Goal: Transaction & Acquisition: Purchase product/service

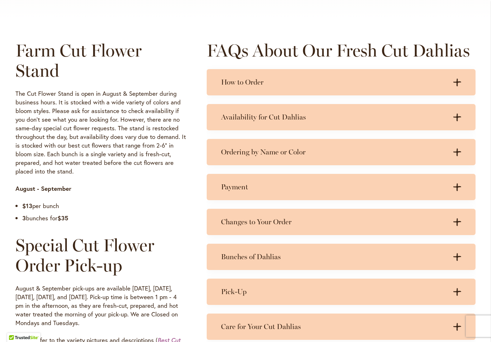
scroll to position [327, 0]
click at [458, 149] on icon at bounding box center [458, 153] width 8 height 8
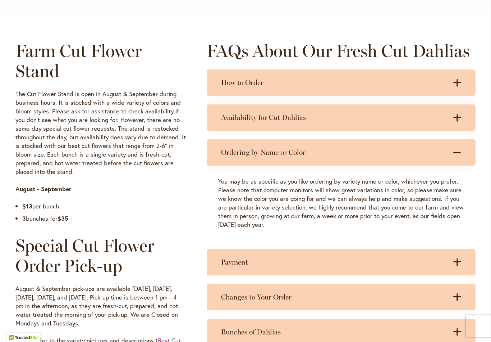
click at [458, 148] on div ".cls-1 { fill: #3c2616; stroke-width: 0px; } .cls-1 { fill: #3c2616; stroke-wid…" at bounding box center [454, 152] width 14 height 9
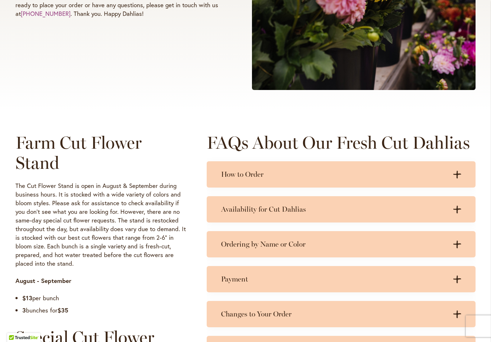
scroll to position [238, 0]
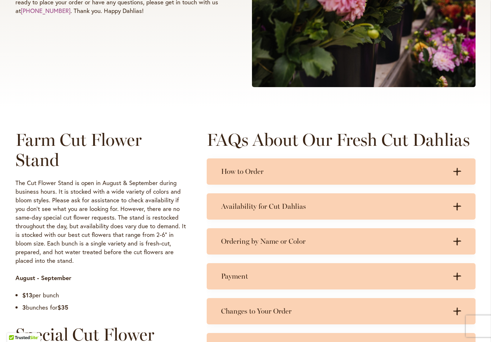
click at [461, 169] on icon ".cls-1 { fill: #3c2616; stroke-width: 0px; }" at bounding box center [458, 172] width 8 height 8
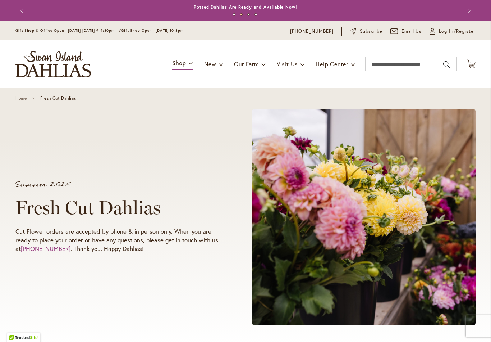
scroll to position [0, 0]
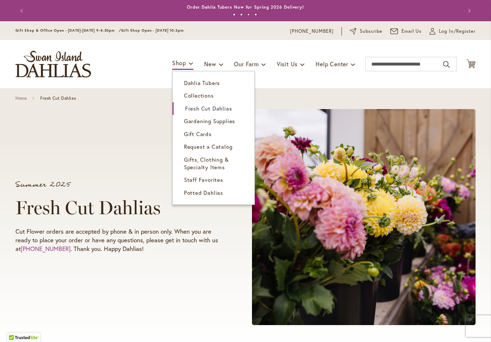
click at [223, 105] on span "Fresh Cut Dahlias" at bounding box center [208, 108] width 47 height 7
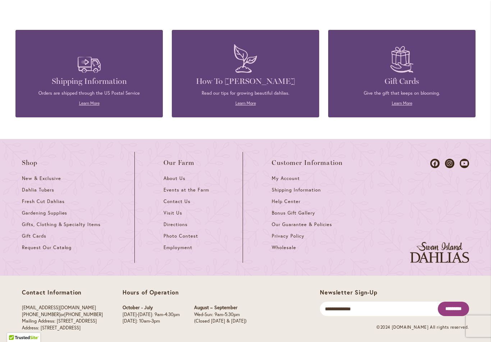
scroll to position [821, 0]
click at [37, 199] on span "Fresh Cut Dahlias" at bounding box center [43, 202] width 43 height 6
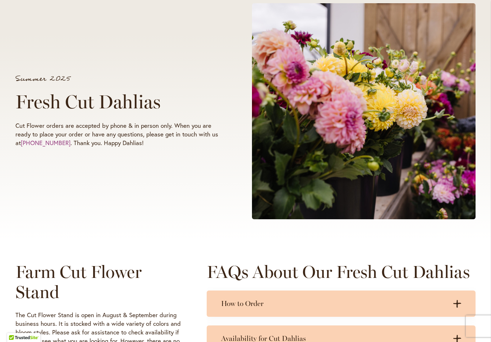
scroll to position [124, 0]
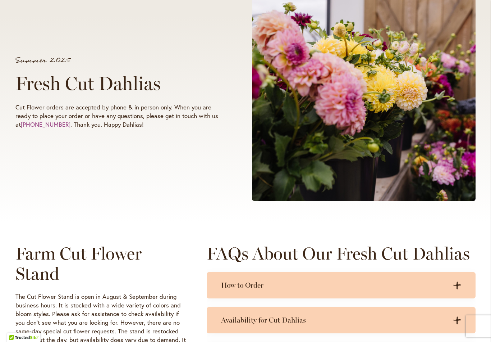
click at [23, 123] on link "[PHONE_NUMBER]" at bounding box center [46, 124] width 50 height 8
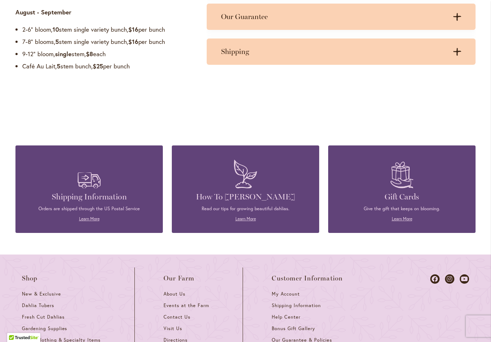
scroll to position [736, 0]
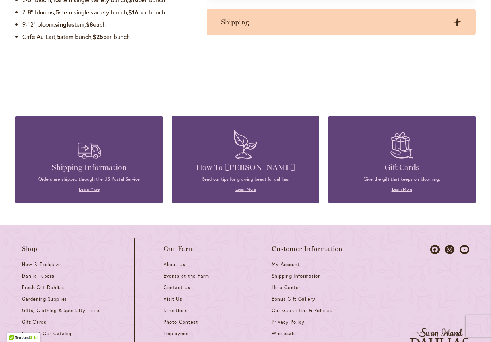
click at [487, 225] on div "Shop New & Exclusive Dahlia Tubers Fresh Cut Dahlias Gardening Supplies Gifts, …" at bounding box center [245, 293] width 491 height 137
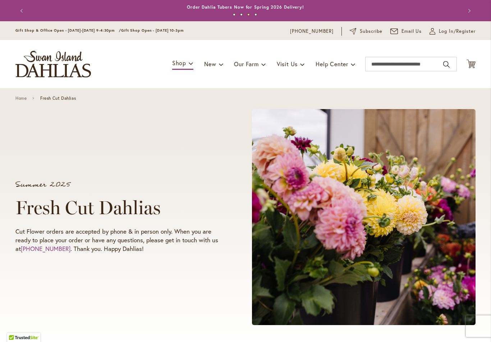
scroll to position [0, 0]
